Goal: Information Seeking & Learning: Learn about a topic

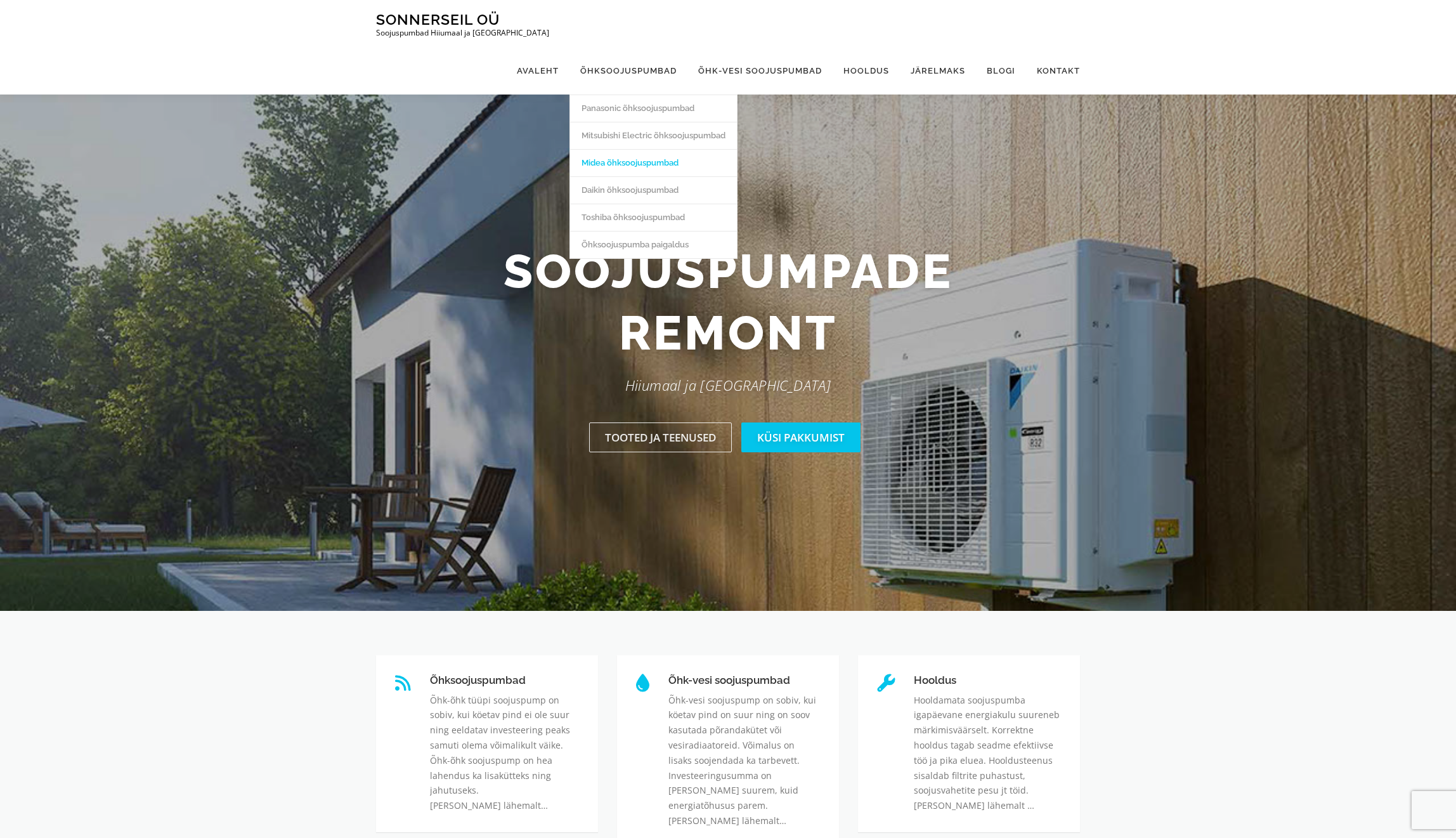
click at [669, 149] on link "Midea õhksoojuspumbad" at bounding box center [653, 163] width 167 height 27
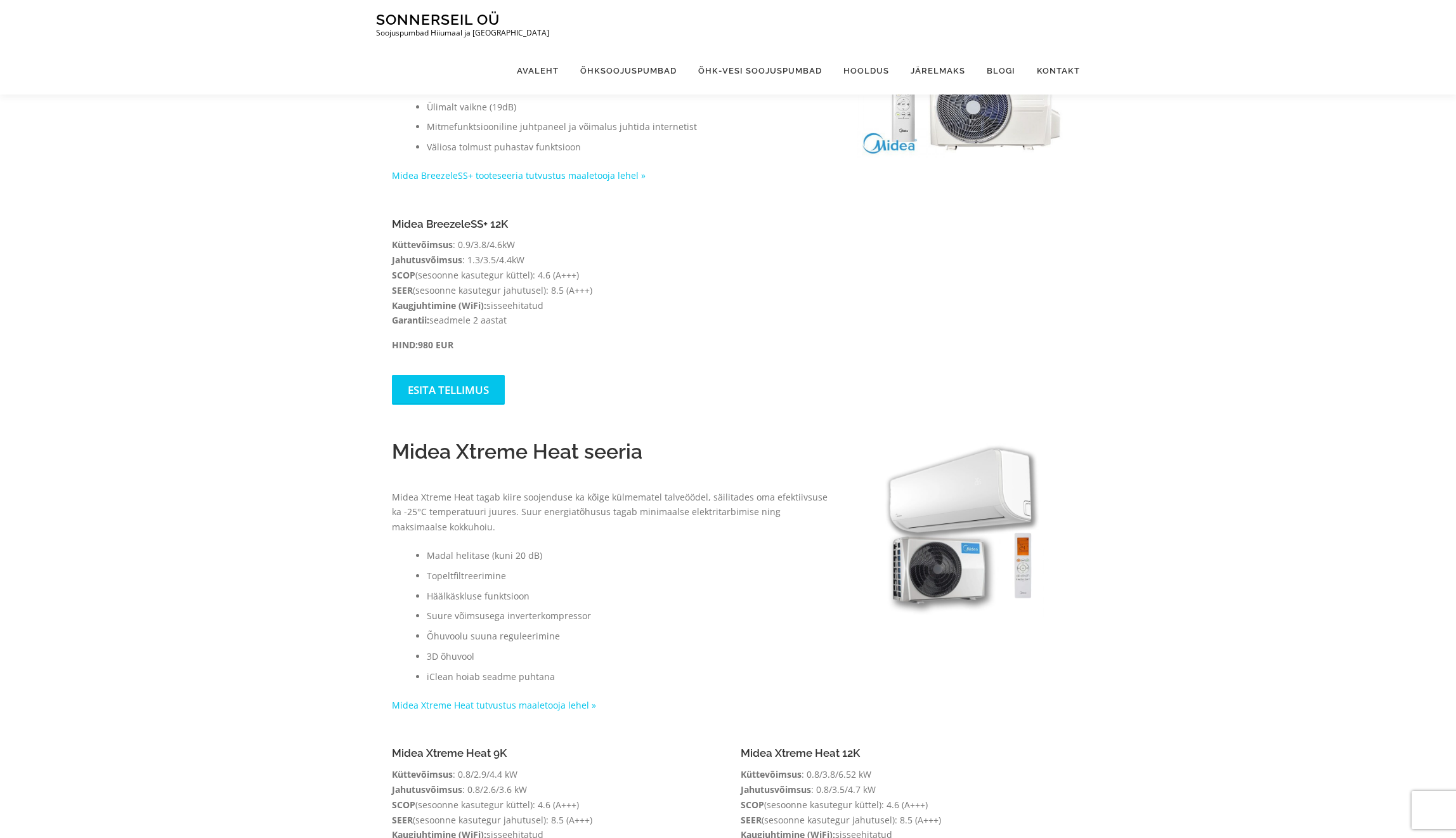
scroll to position [317, 0]
